Goal: Task Accomplishment & Management: Manage account settings

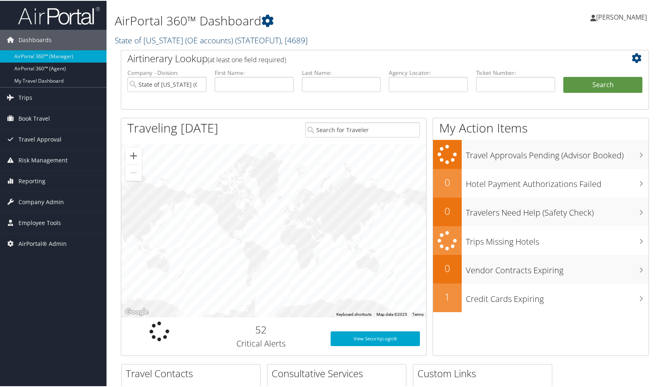
click at [288, 40] on span ", [ 4689 ]" at bounding box center [294, 39] width 27 height 11
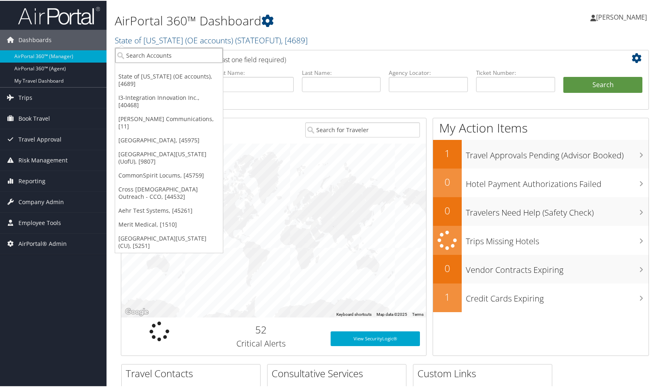
click at [154, 55] on input "search" at bounding box center [169, 54] width 108 height 15
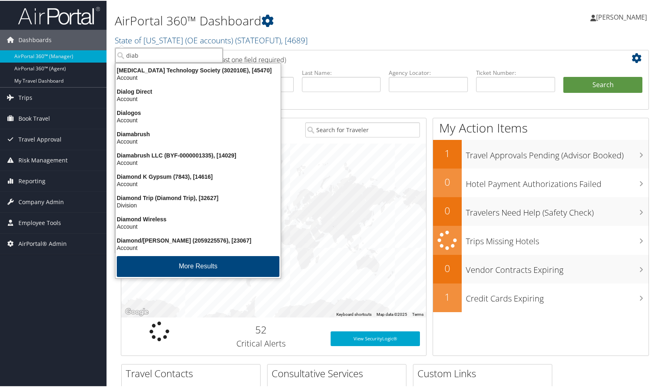
type input "diabe"
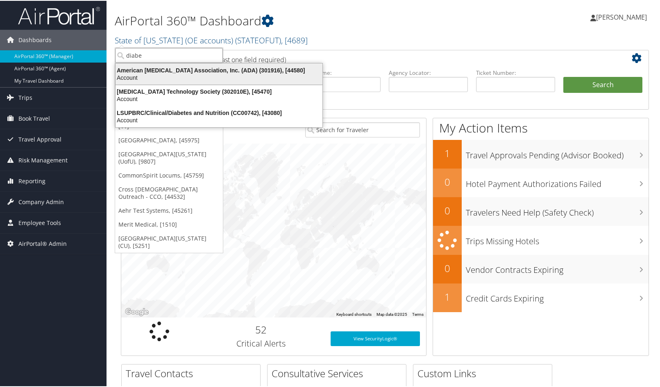
click at [146, 69] on div "American [MEDICAL_DATA] Association, Inc. (ADA) (301916), [44580]" at bounding box center [219, 69] width 217 height 7
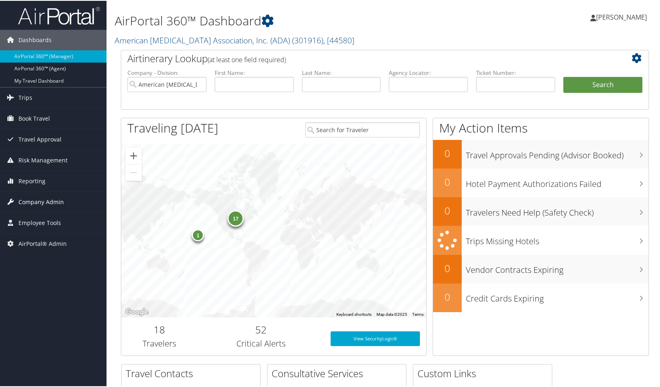
click at [45, 199] on span "Company Admin" at bounding box center [40, 201] width 45 height 20
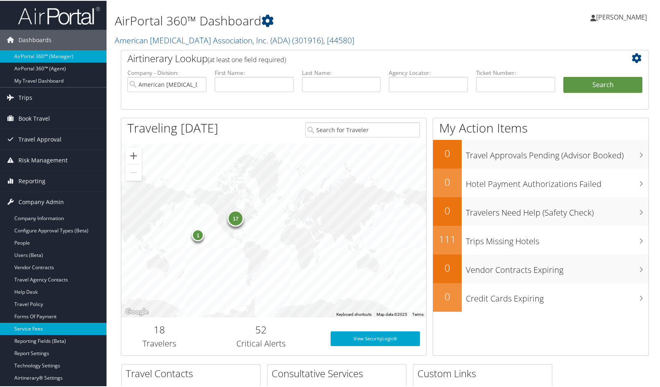
click at [33, 334] on link "Service Fees" at bounding box center [53, 328] width 106 height 12
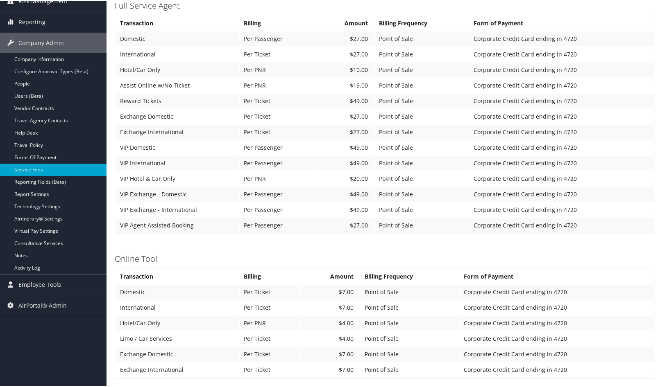
scroll to position [123, 0]
